Goal: Task Accomplishment & Management: Manage account settings

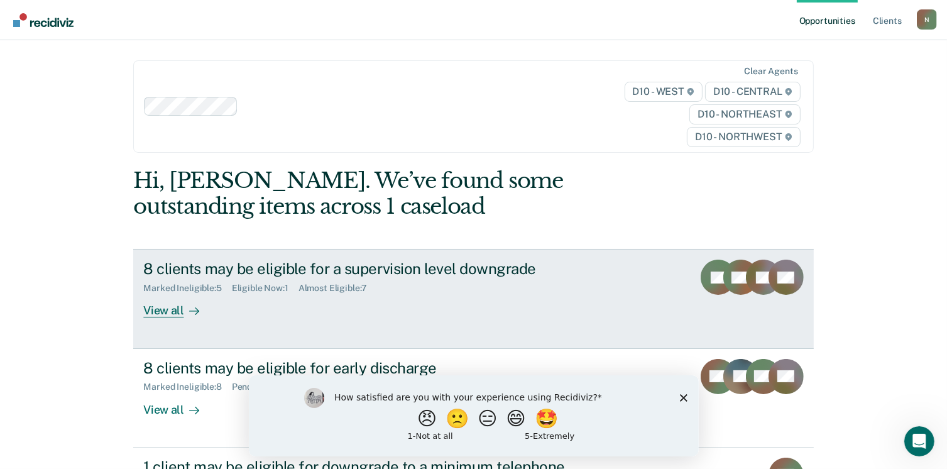
click at [156, 313] on div "View all" at bounding box center [178, 305] width 70 height 25
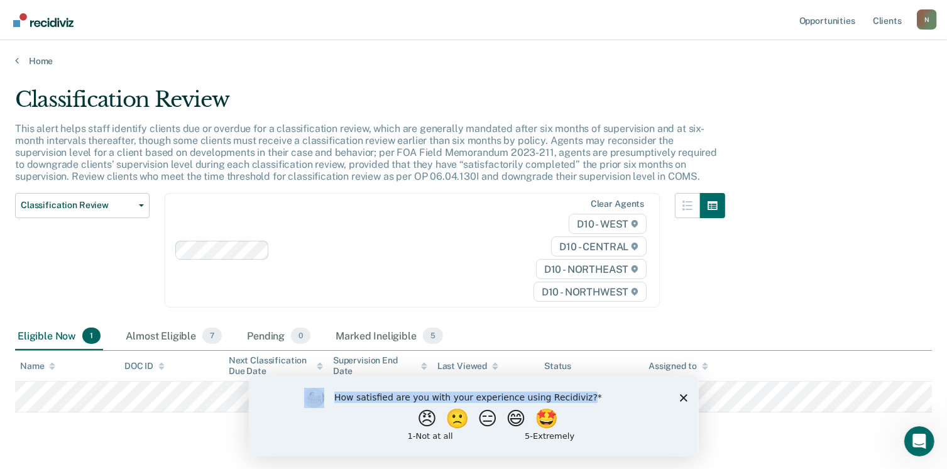
click at [682, 398] on div "How satisfied are you with your experience using Recidiviz? 😠 🙁 😑 😄 🤩 1 - Not a…" at bounding box center [473, 414] width 450 height 81
click at [682, 398] on icon "Close survey" at bounding box center [683, 397] width 8 height 8
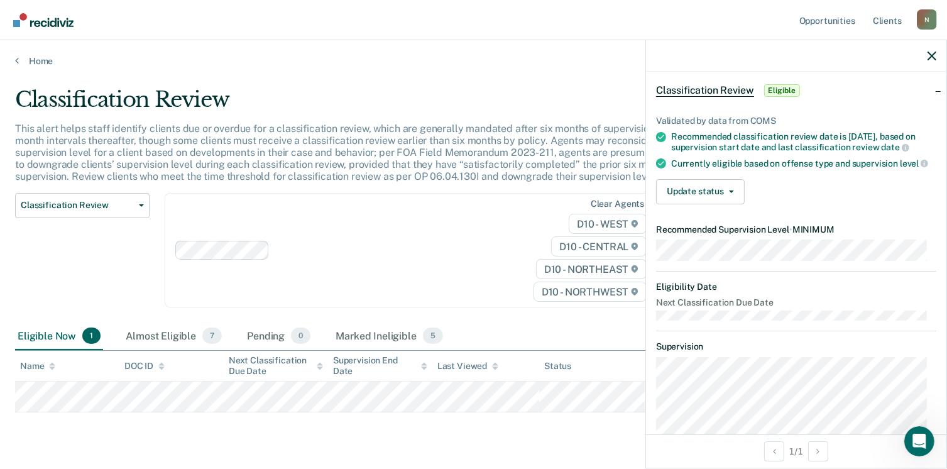
scroll to position [31, 0]
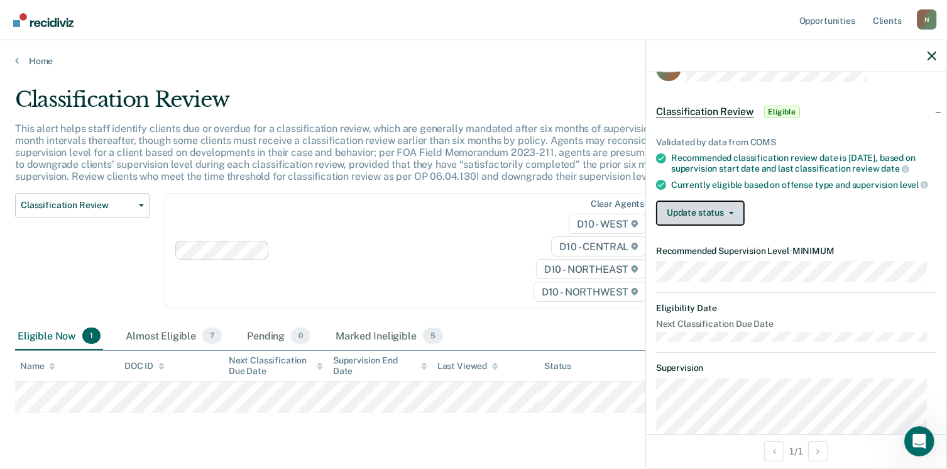
click at [740, 221] on button "Update status" at bounding box center [700, 212] width 89 height 25
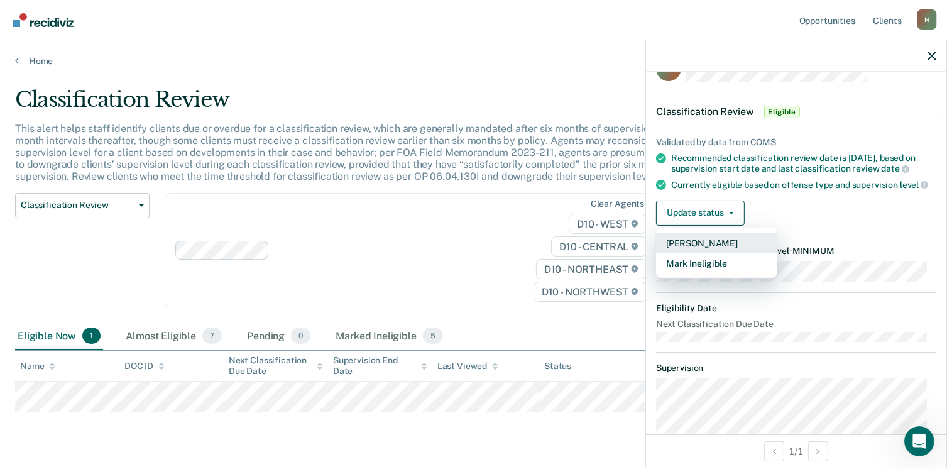
click at [718, 253] on button "[PERSON_NAME]" at bounding box center [716, 243] width 121 height 20
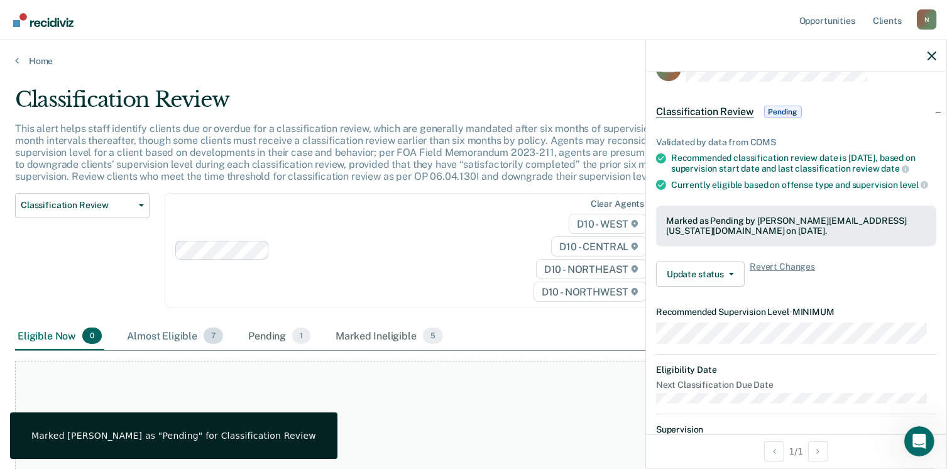
click at [175, 340] on div "Almost Eligible 7" at bounding box center [174, 336] width 101 height 28
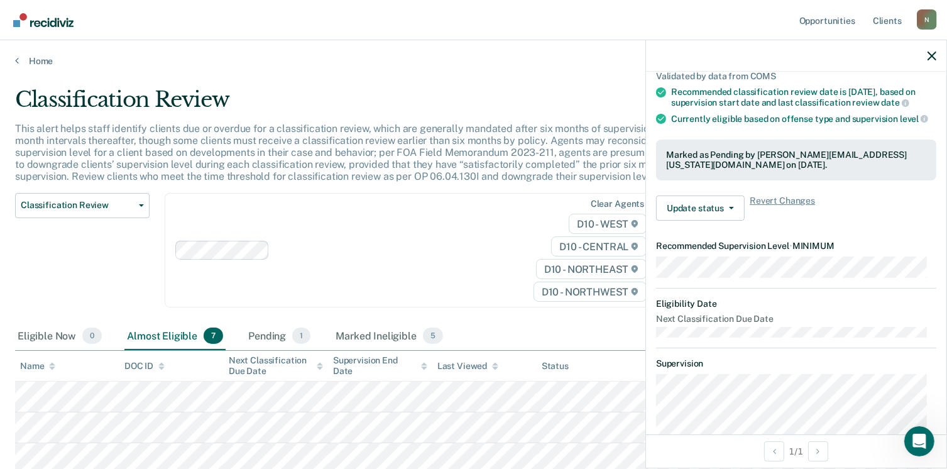
scroll to position [0, 0]
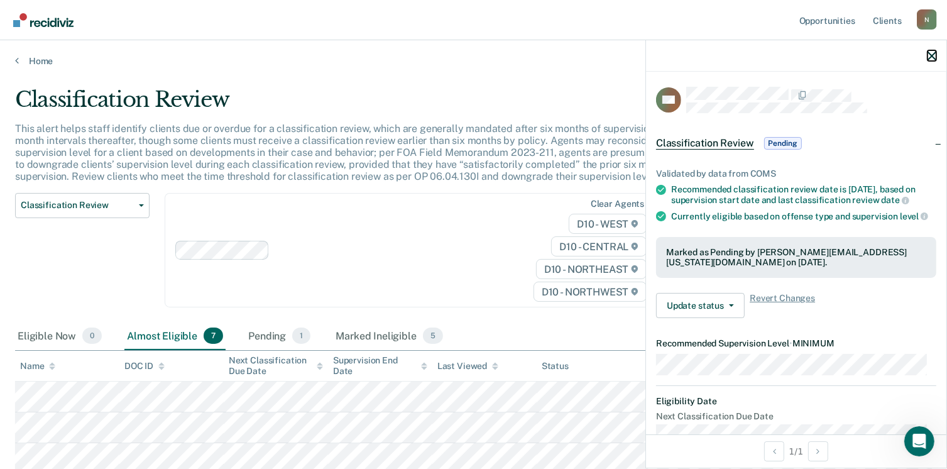
click at [933, 52] on icon "button" at bounding box center [931, 56] width 9 height 9
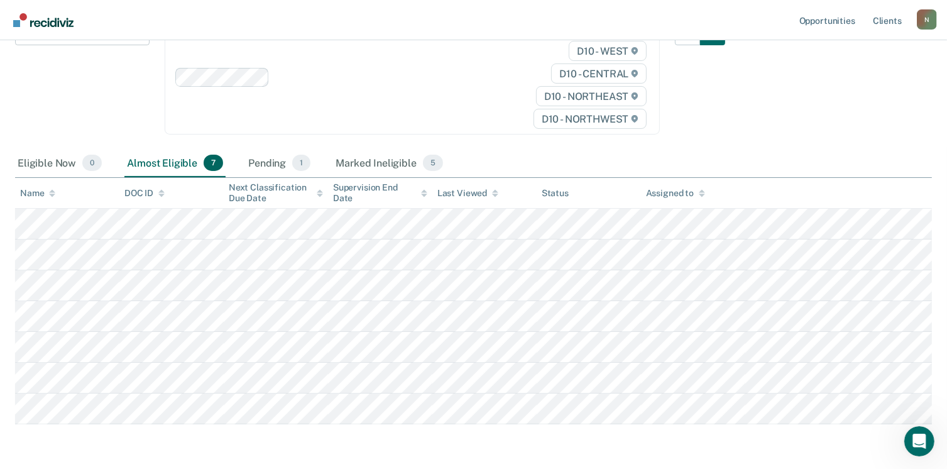
scroll to position [174, 0]
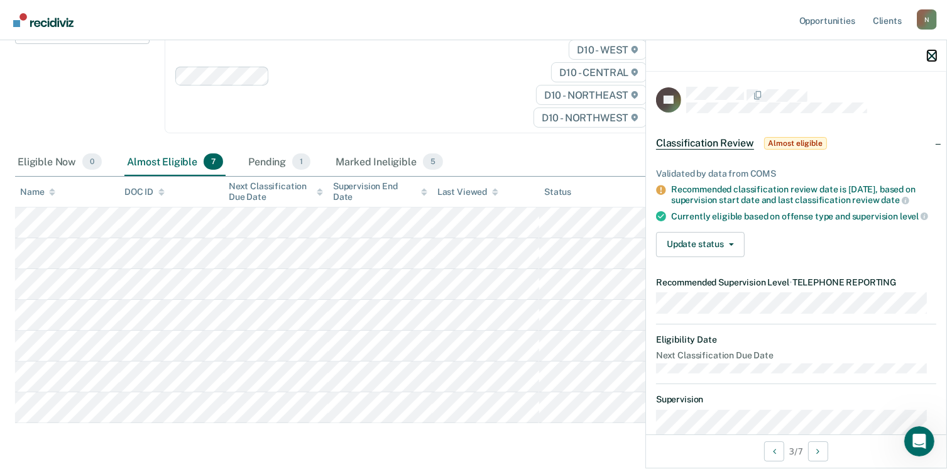
click at [928, 53] on icon "button" at bounding box center [931, 56] width 9 height 9
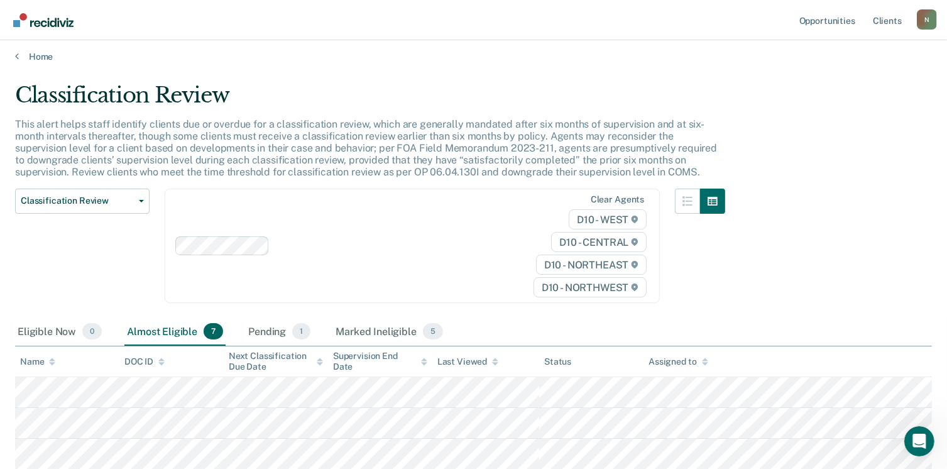
scroll to position [0, 0]
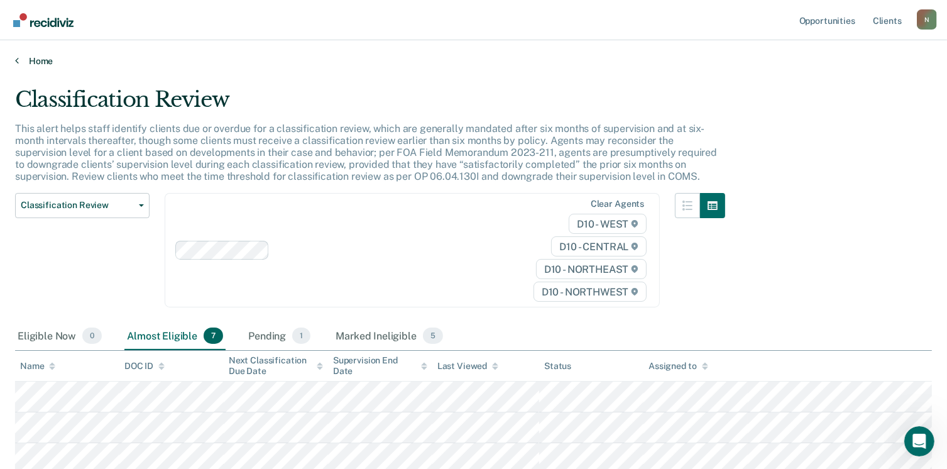
click at [25, 60] on link "Home" at bounding box center [473, 60] width 917 height 11
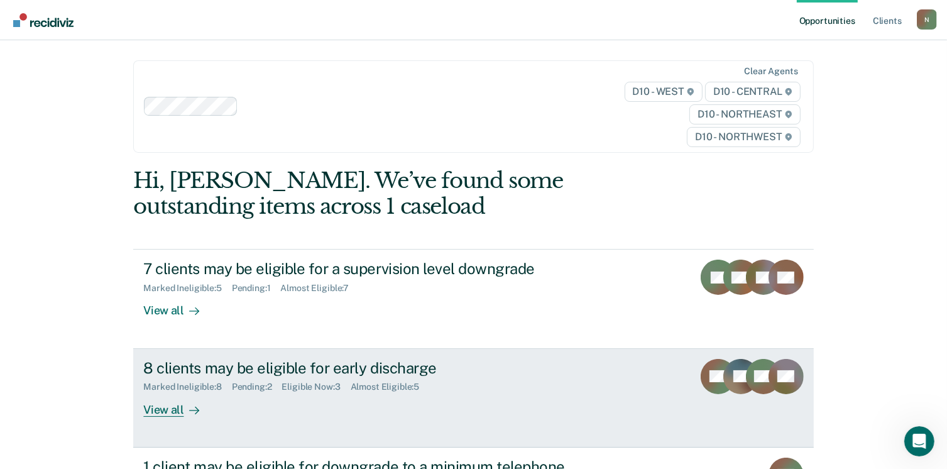
click at [156, 408] on div "View all" at bounding box center [178, 404] width 70 height 25
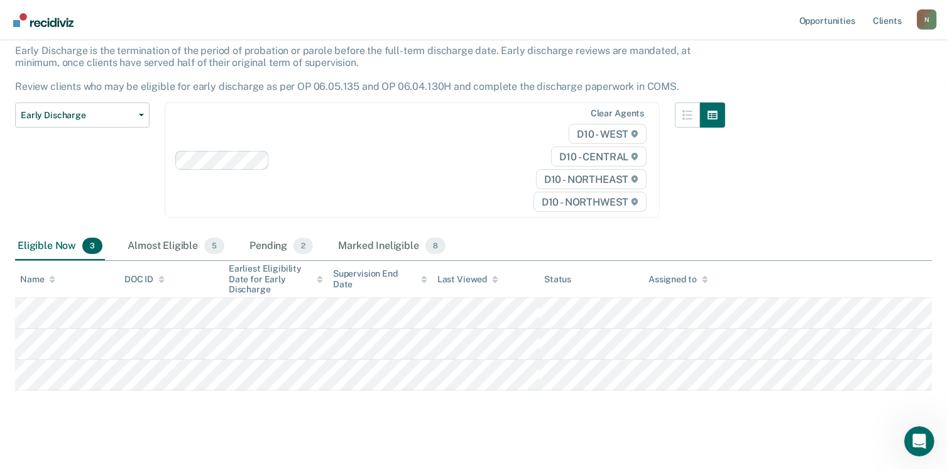
scroll to position [88, 0]
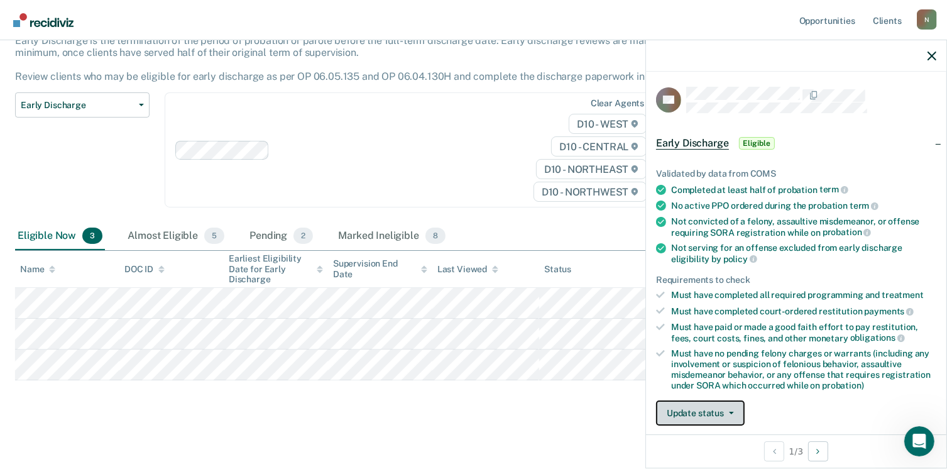
click at [701, 409] on button "Update status" at bounding box center [700, 412] width 89 height 25
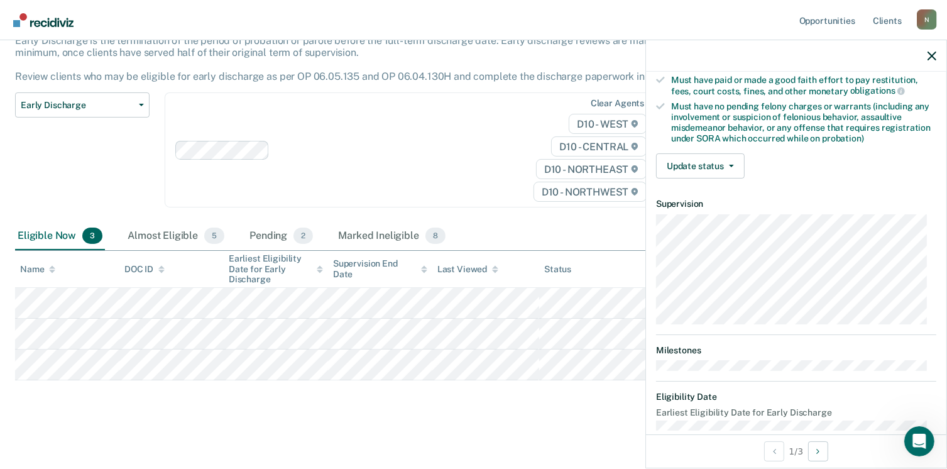
scroll to position [248, 0]
click at [710, 161] on button "Update status" at bounding box center [700, 164] width 89 height 25
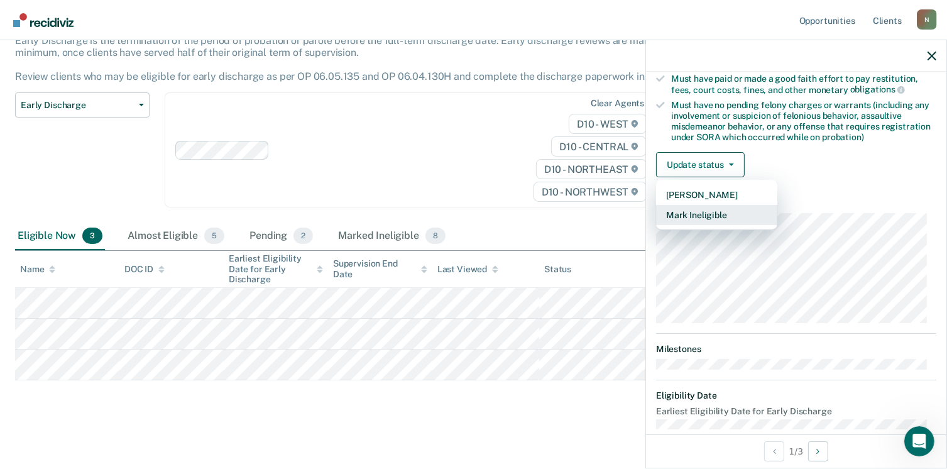
click at [710, 207] on button "Mark Ineligible" at bounding box center [716, 215] width 121 height 20
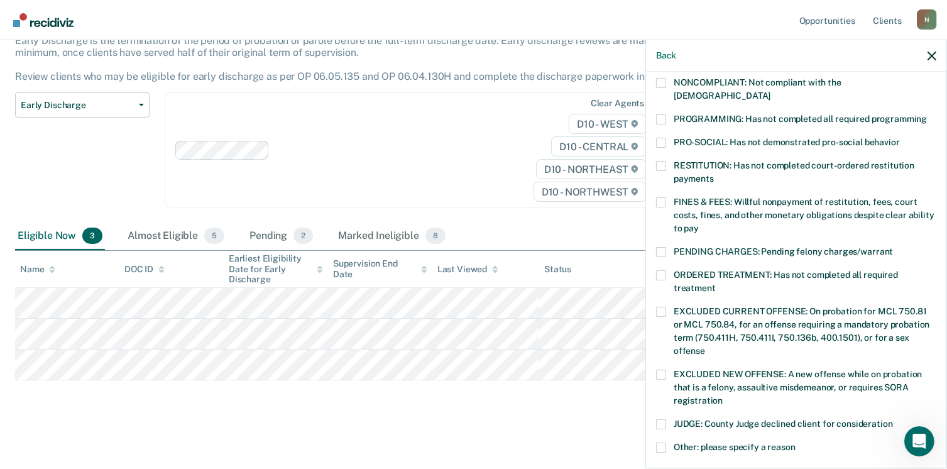
click at [662, 161] on span at bounding box center [661, 166] width 10 height 10
click at [714, 174] on input "RESTITUTION: Has not completed court-ordered restitution payments" at bounding box center [714, 174] width 0 height 0
click at [659, 270] on span at bounding box center [661, 275] width 10 height 10
click at [716, 283] on input "ORDERED TREATMENT: Has not completed all required treatment" at bounding box center [716, 283] width 0 height 0
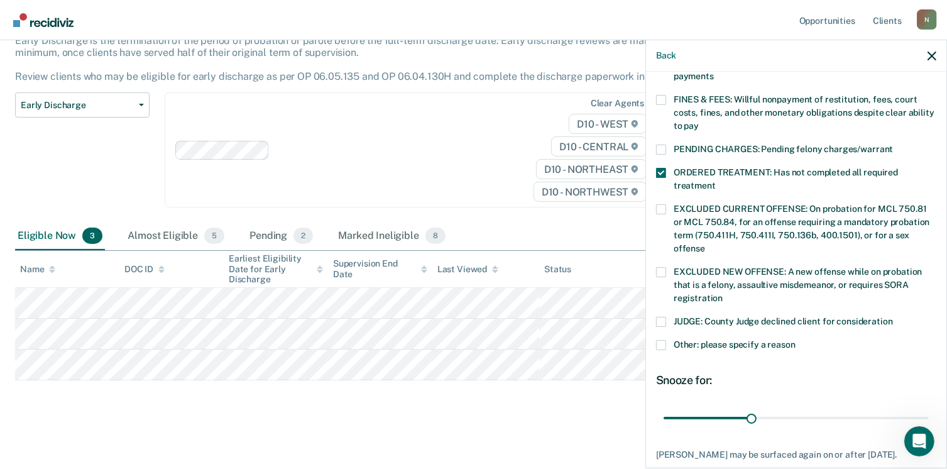
scroll to position [420, 0]
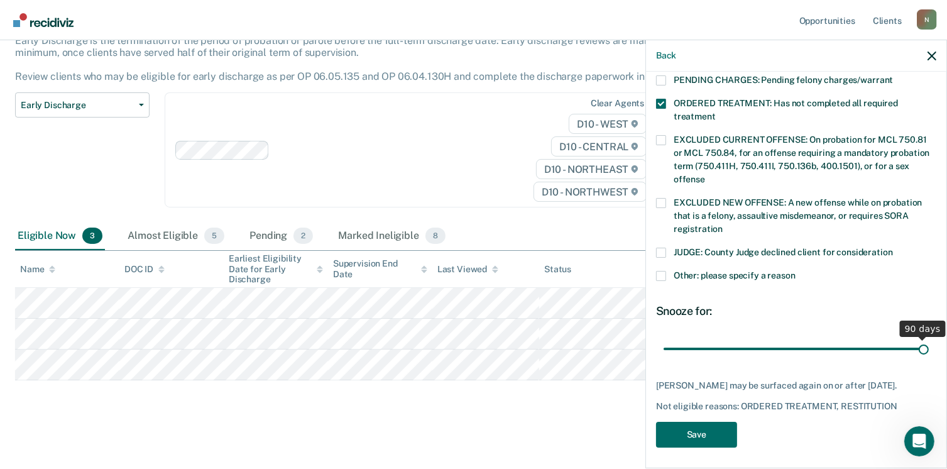
drag, startPoint x: 748, startPoint y: 336, endPoint x: 960, endPoint y: 320, distance: 213.0
type input "90"
click at [929, 338] on input "range" at bounding box center [795, 349] width 265 height 22
click at [719, 425] on button "Save" at bounding box center [696, 435] width 81 height 26
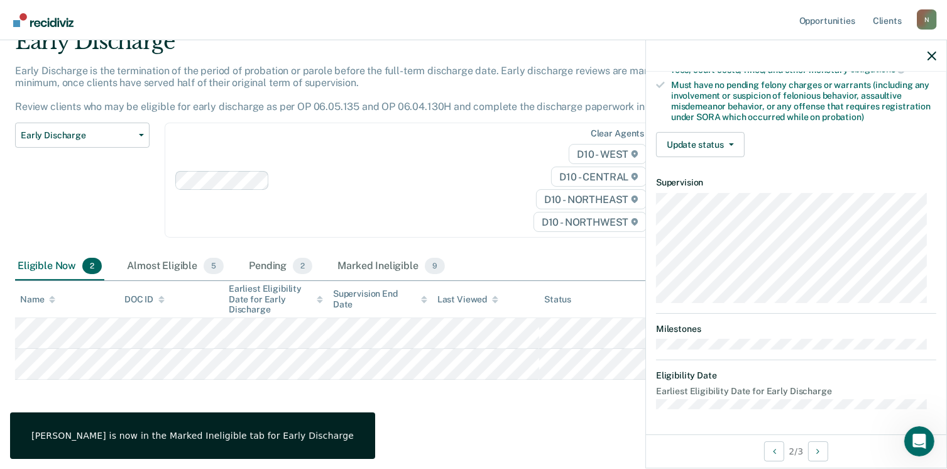
scroll to position [264, 0]
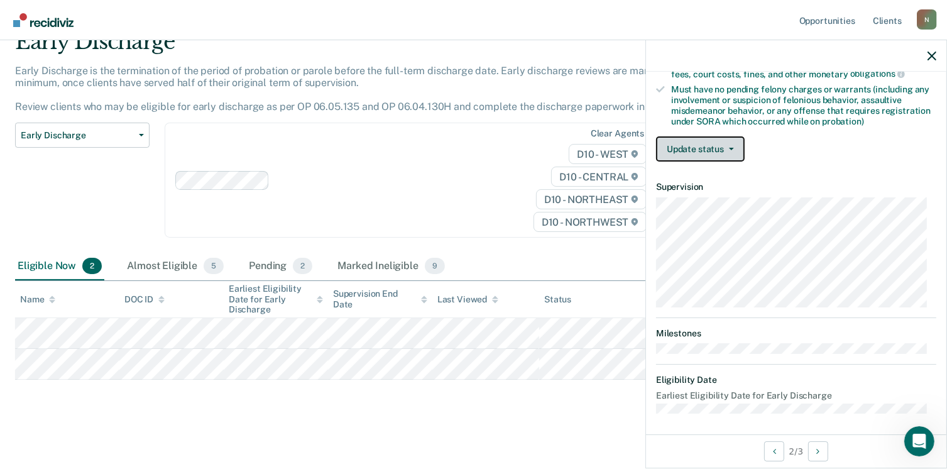
click at [707, 151] on button "Update status" at bounding box center [700, 148] width 89 height 25
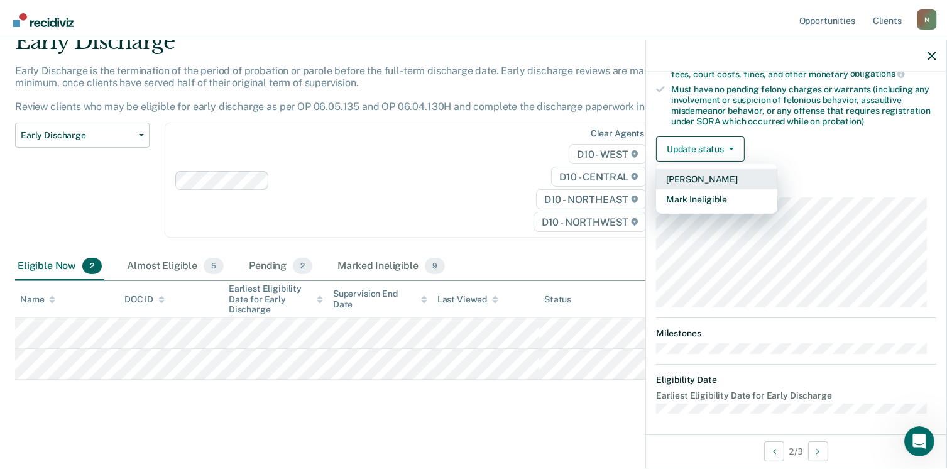
click at [707, 177] on button "[PERSON_NAME]" at bounding box center [716, 179] width 121 height 20
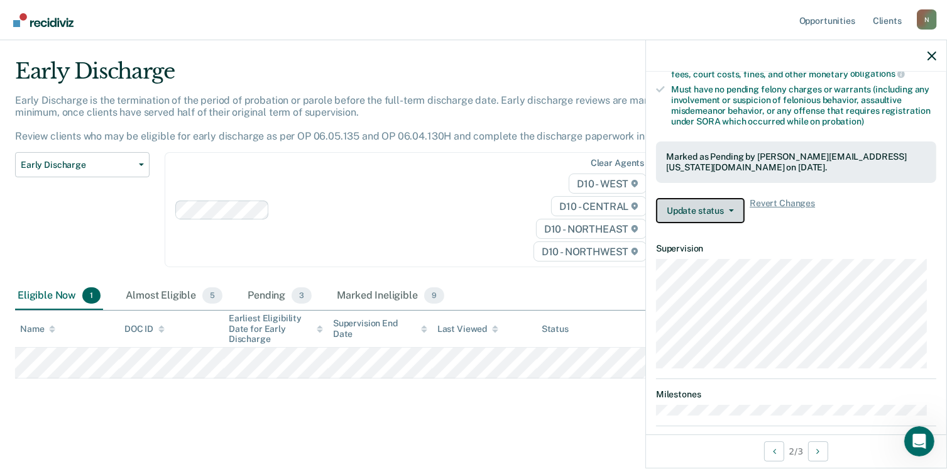
scroll to position [26, 0]
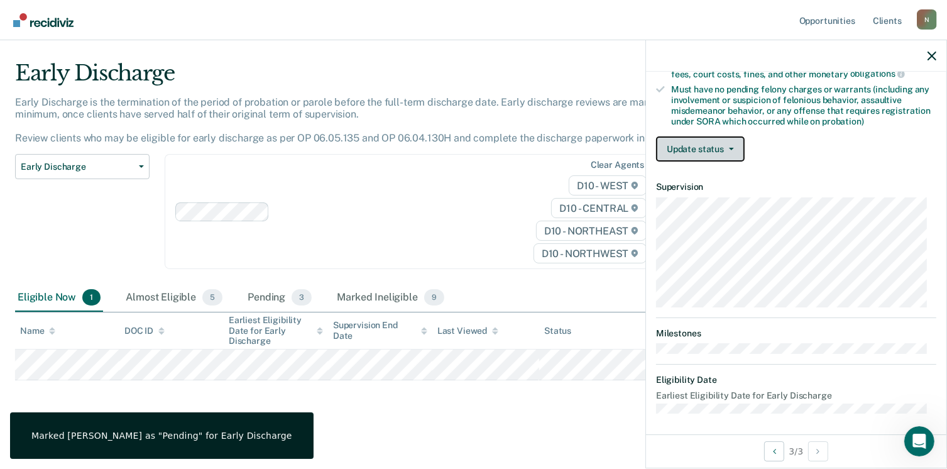
click at [701, 140] on button "Update status" at bounding box center [700, 148] width 89 height 25
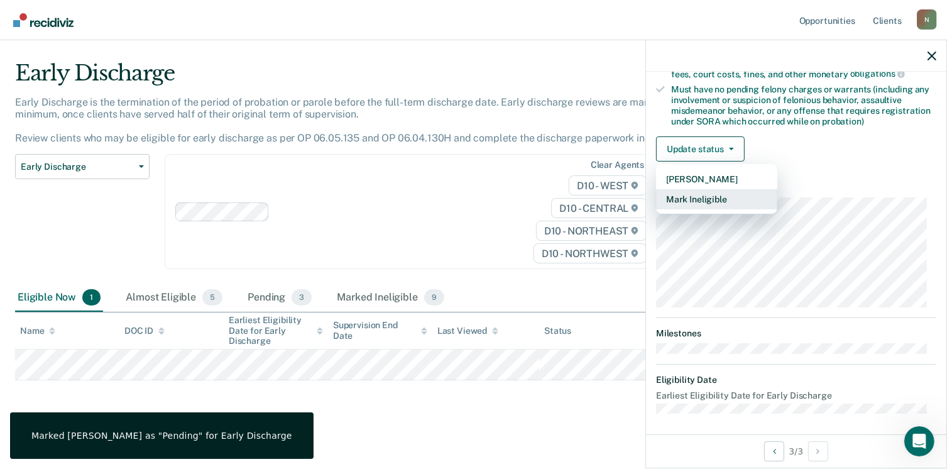
click at [707, 190] on button "Mark Ineligible" at bounding box center [716, 199] width 121 height 20
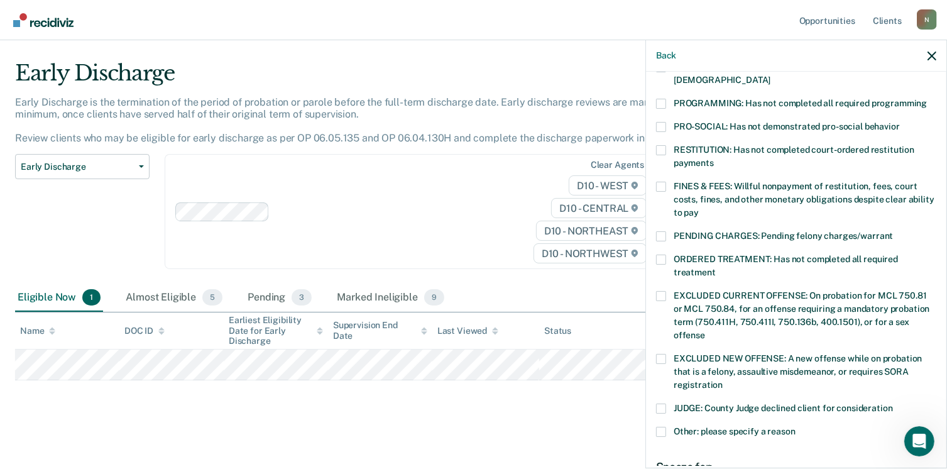
click at [667, 145] on label "RESTITUTION: Has not completed court-ordered restitution payments" at bounding box center [796, 158] width 280 height 26
click at [714, 158] on input "RESTITUTION: Has not completed court-ordered restitution payments" at bounding box center [714, 158] width 0 height 0
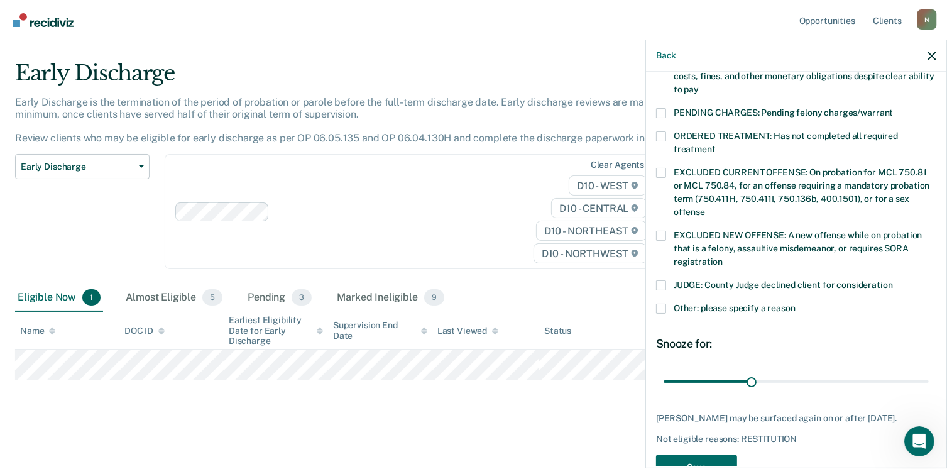
scroll to position [409, 0]
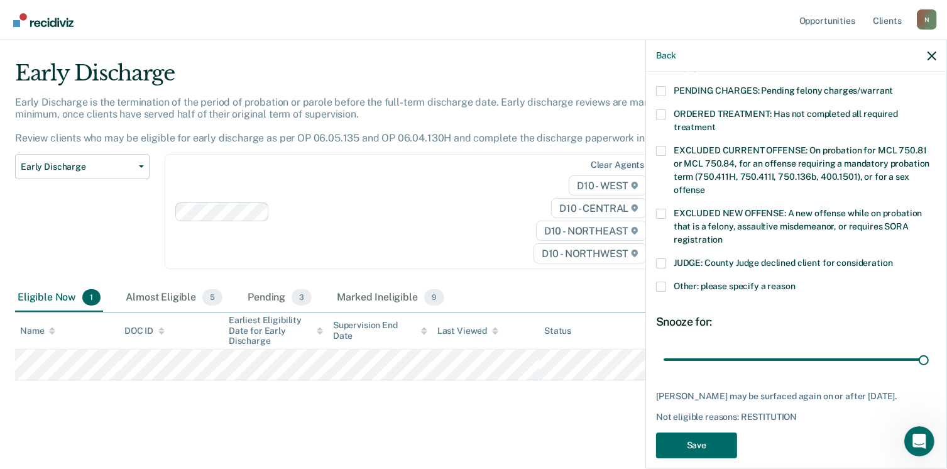
drag, startPoint x: 751, startPoint y: 344, endPoint x: 949, endPoint y: 340, distance: 198.6
type input "90"
click at [929, 349] on input "range" at bounding box center [795, 360] width 265 height 22
click at [700, 436] on button "Save" at bounding box center [696, 445] width 81 height 26
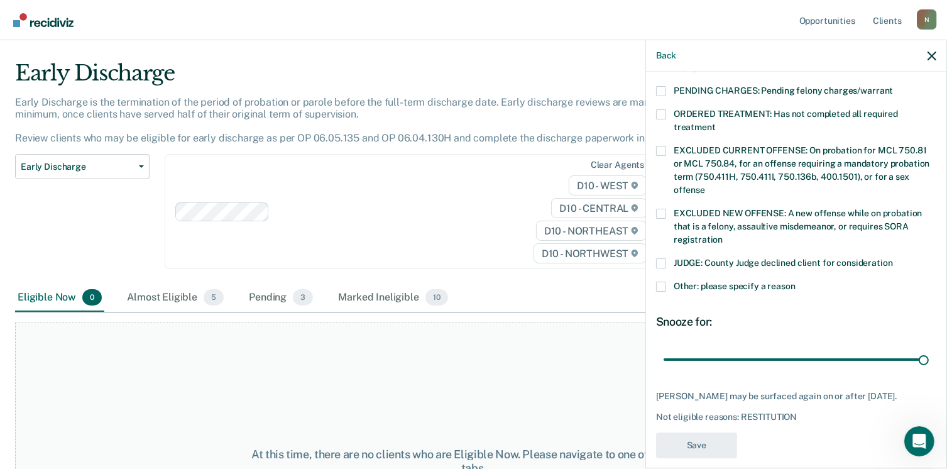
scroll to position [357, 0]
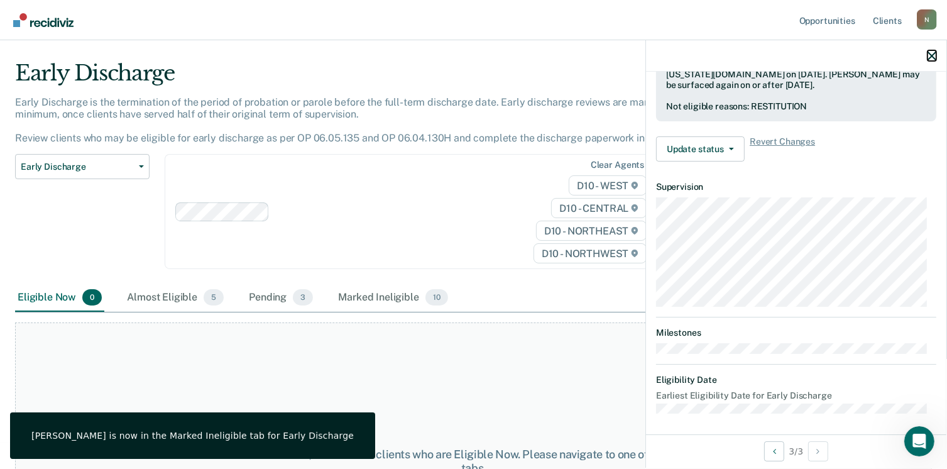
click at [932, 56] on icon "button" at bounding box center [931, 56] width 9 height 9
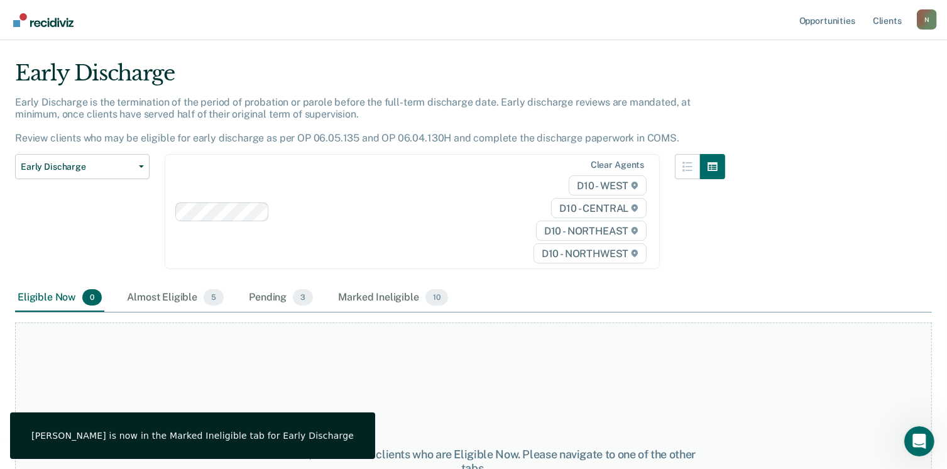
scroll to position [0, 0]
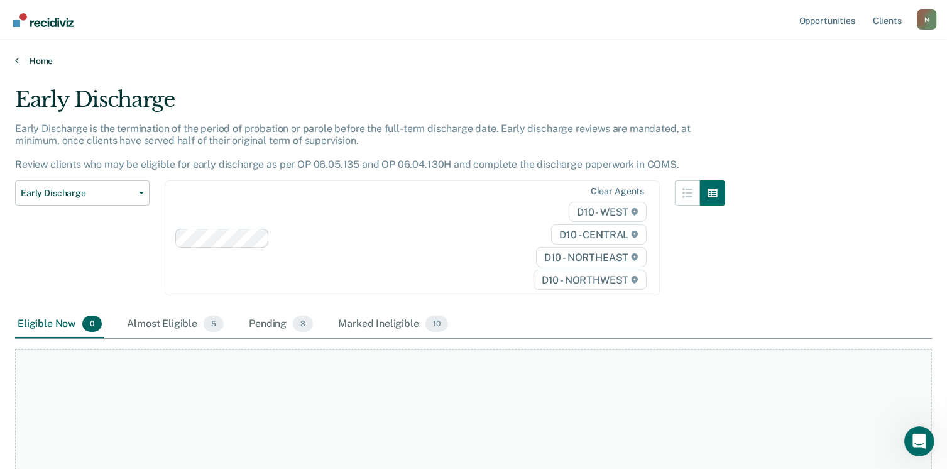
click at [43, 64] on link "Home" at bounding box center [473, 60] width 917 height 11
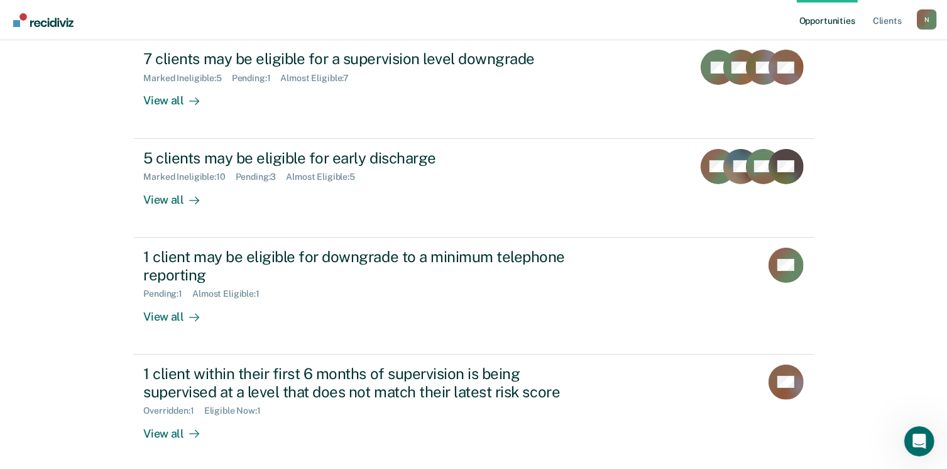
scroll to position [226, 0]
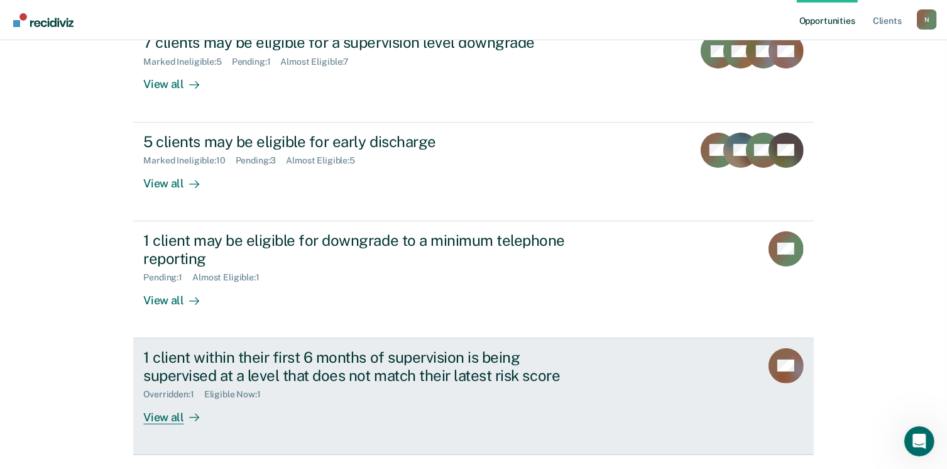
click at [166, 418] on div "View all" at bounding box center [178, 412] width 70 height 25
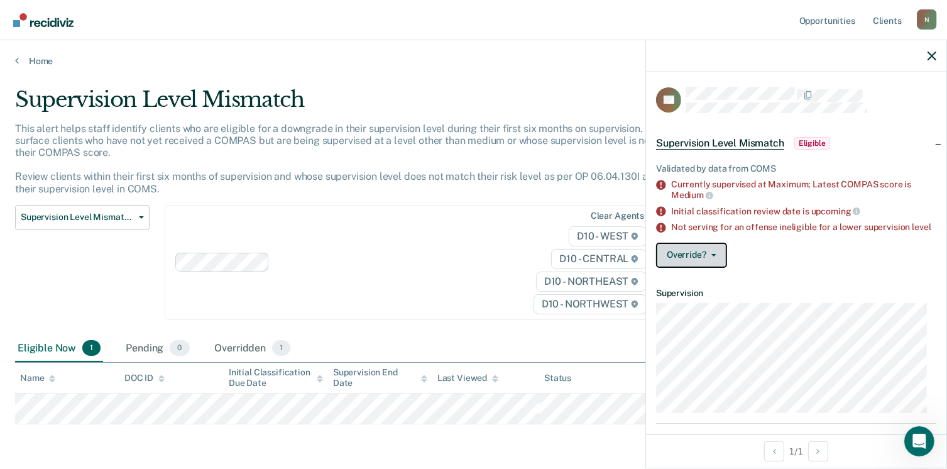
click at [691, 268] on button "Override?" at bounding box center [691, 255] width 71 height 25
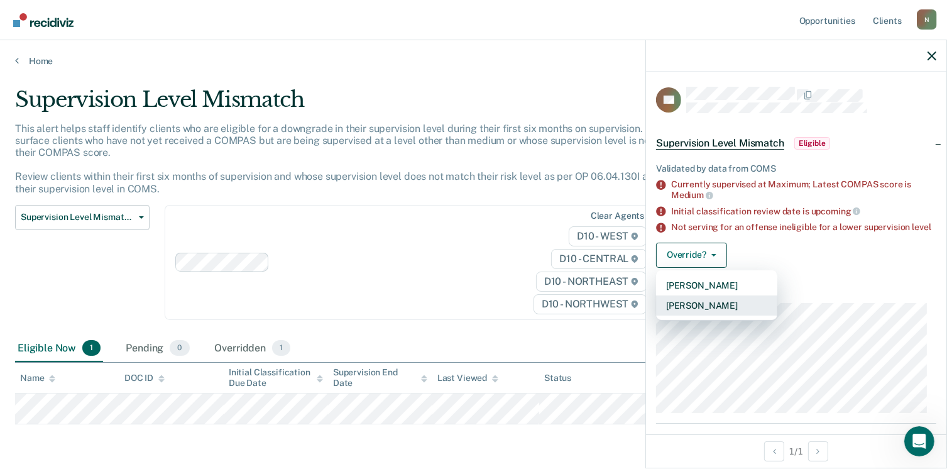
click at [694, 315] on button "[PERSON_NAME]" at bounding box center [716, 305] width 121 height 20
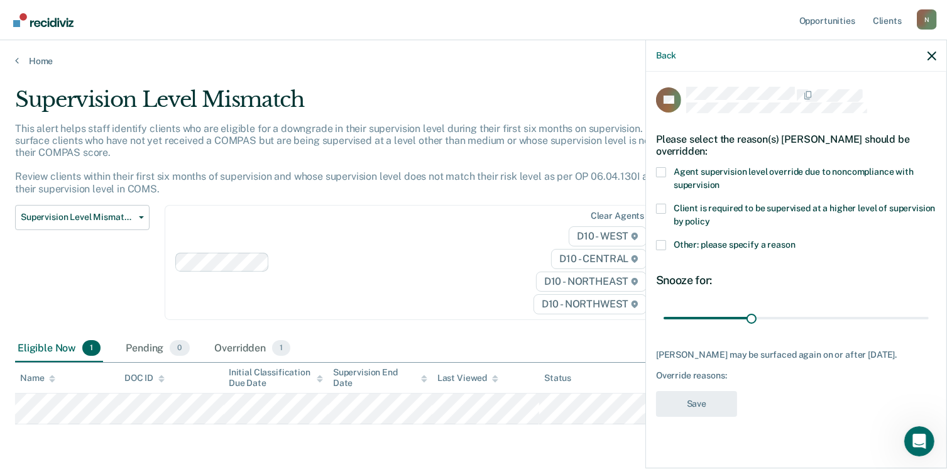
click at [665, 176] on label "Agent supervision level override due to noncompliance with supervision" at bounding box center [796, 180] width 280 height 26
click at [719, 180] on input "Agent supervision level override due to noncompliance with supervision" at bounding box center [719, 180] width 0 height 0
click at [752, 317] on input "range" at bounding box center [795, 318] width 265 height 22
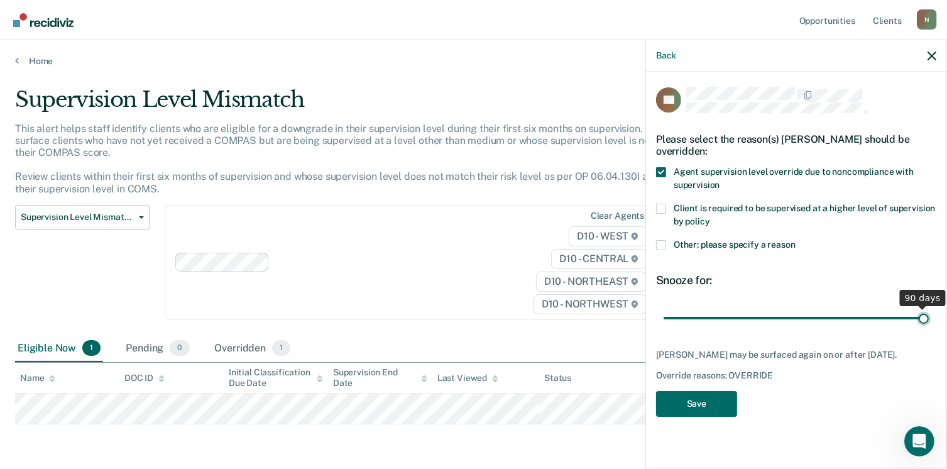
drag, startPoint x: 752, startPoint y: 317, endPoint x: 941, endPoint y: 308, distance: 189.3
type input "90"
click at [929, 308] on input "range" at bounding box center [795, 318] width 265 height 22
click at [711, 410] on button "Save" at bounding box center [696, 404] width 81 height 26
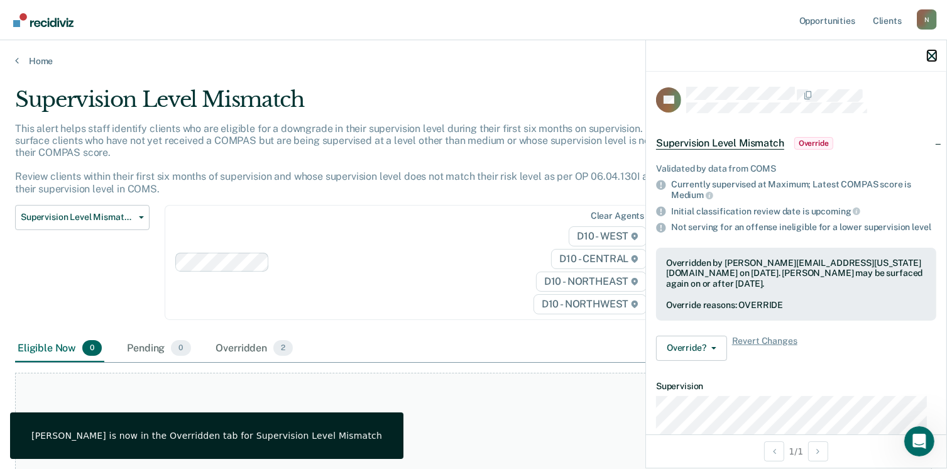
click at [931, 58] on icon "button" at bounding box center [931, 56] width 9 height 9
